Goal: Task Accomplishment & Management: Use online tool/utility

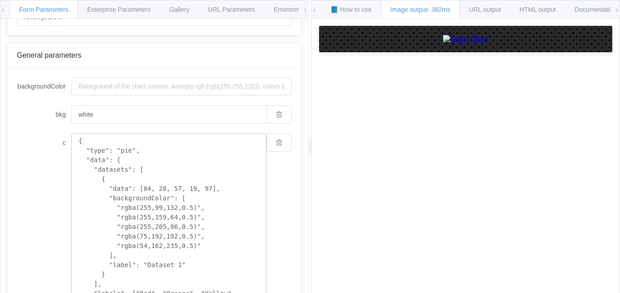
scroll to position [91, 0]
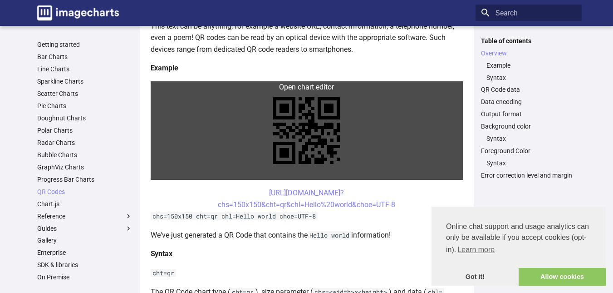
scroll to position [182, 0]
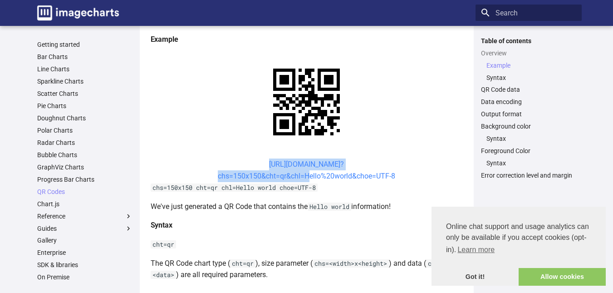
drag, startPoint x: 253, startPoint y: 165, endPoint x: 305, endPoint y: 177, distance: 53.1
click at [305, 177] on center "[URL][DOMAIN_NAME]? chs=150x150&cht=qr&chl=Hello%20world&choe=UTF-8" at bounding box center [307, 169] width 312 height 23
copy link "[URL][DOMAIN_NAME]? chs=150x150&cht=qr&chl="
